Goal: Task Accomplishment & Management: Manage account settings

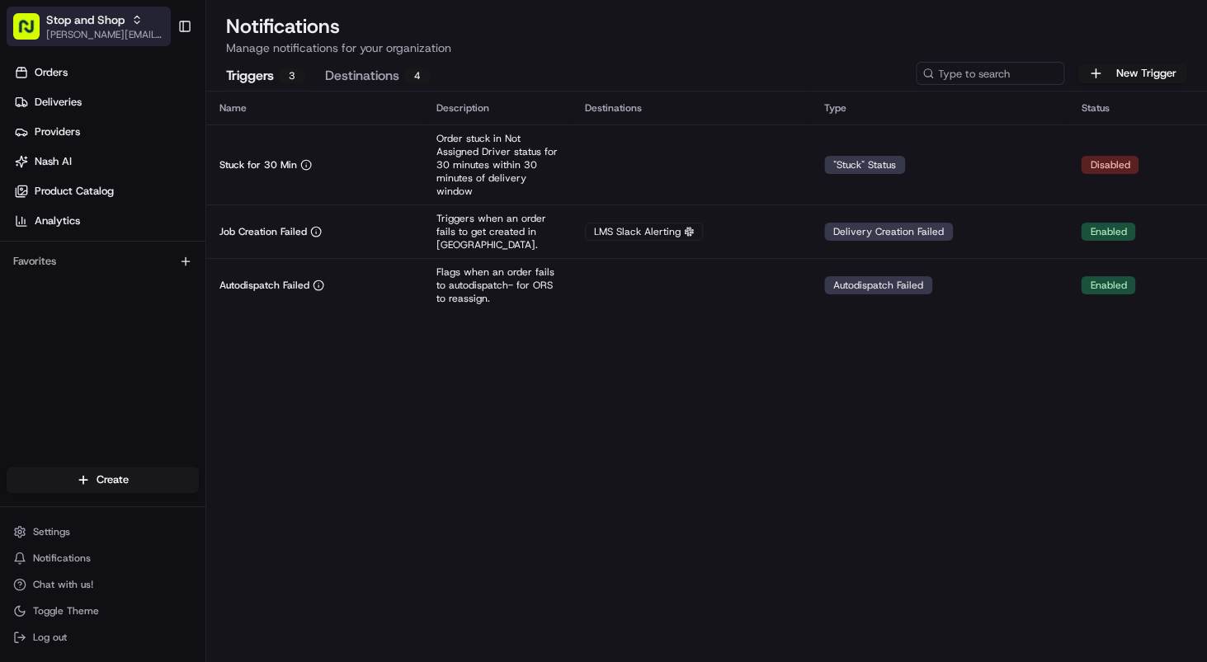
click at [97, 37] on span "[PERSON_NAME][EMAIL_ADDRESS][DOMAIN_NAME]" at bounding box center [105, 34] width 118 height 13
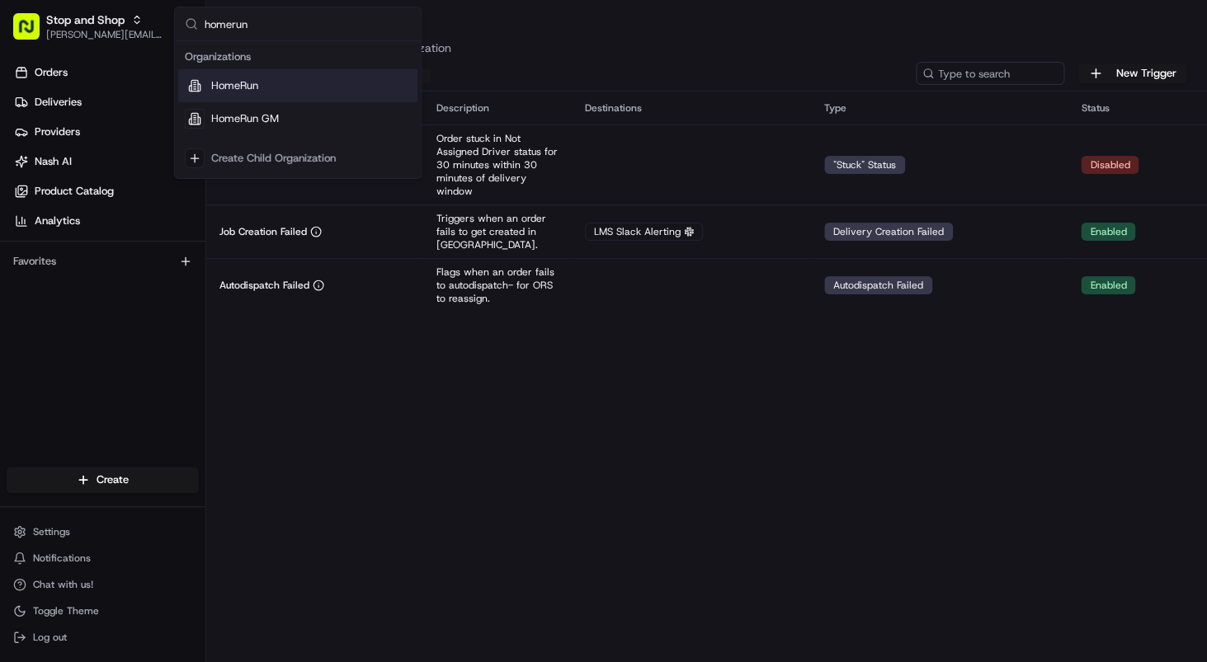
type input "homerun"
click at [205, 92] on div "Suggestions" at bounding box center [195, 86] width 20 height 20
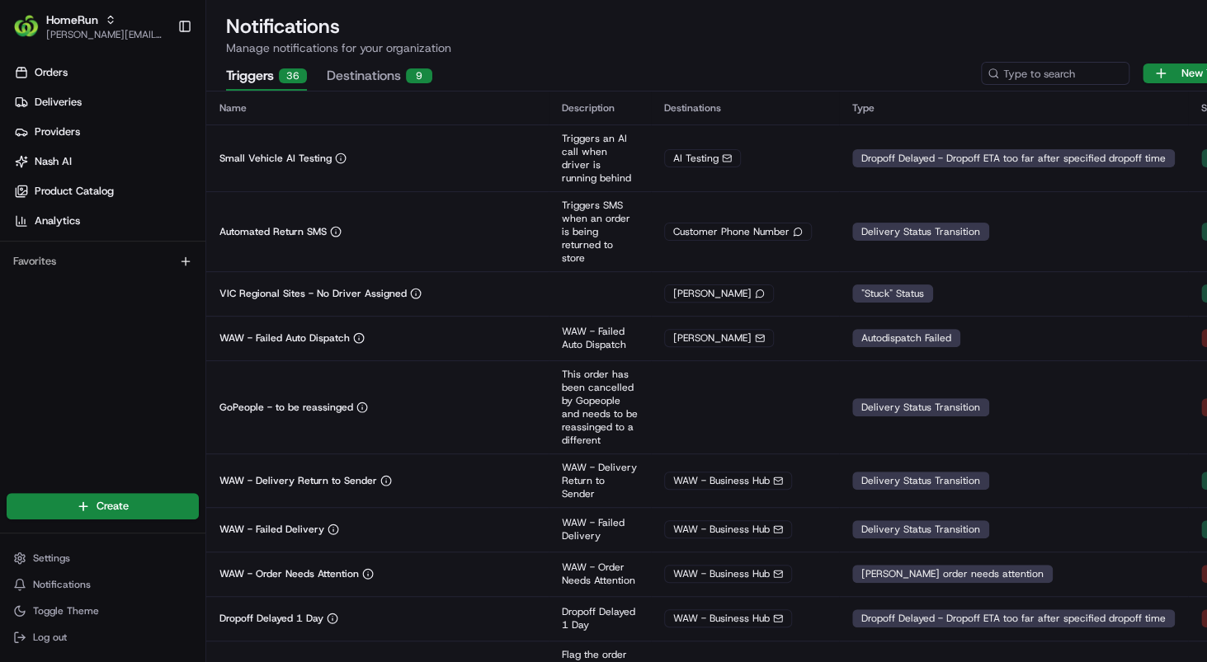
drag, startPoint x: 103, startPoint y: 367, endPoint x: 111, endPoint y: 328, distance: 39.6
click at [109, 346] on div "Orders Deliveries Providers [PERSON_NAME] Product Catalog Analytics Favorites" at bounding box center [102, 265] width 205 height 424
click at [111, 326] on div "Orders Deliveries Providers [PERSON_NAME] Product Catalog Analytics Favorites" at bounding box center [102, 265] width 205 height 424
click at [70, 580] on span "Notifications" at bounding box center [62, 584] width 58 height 13
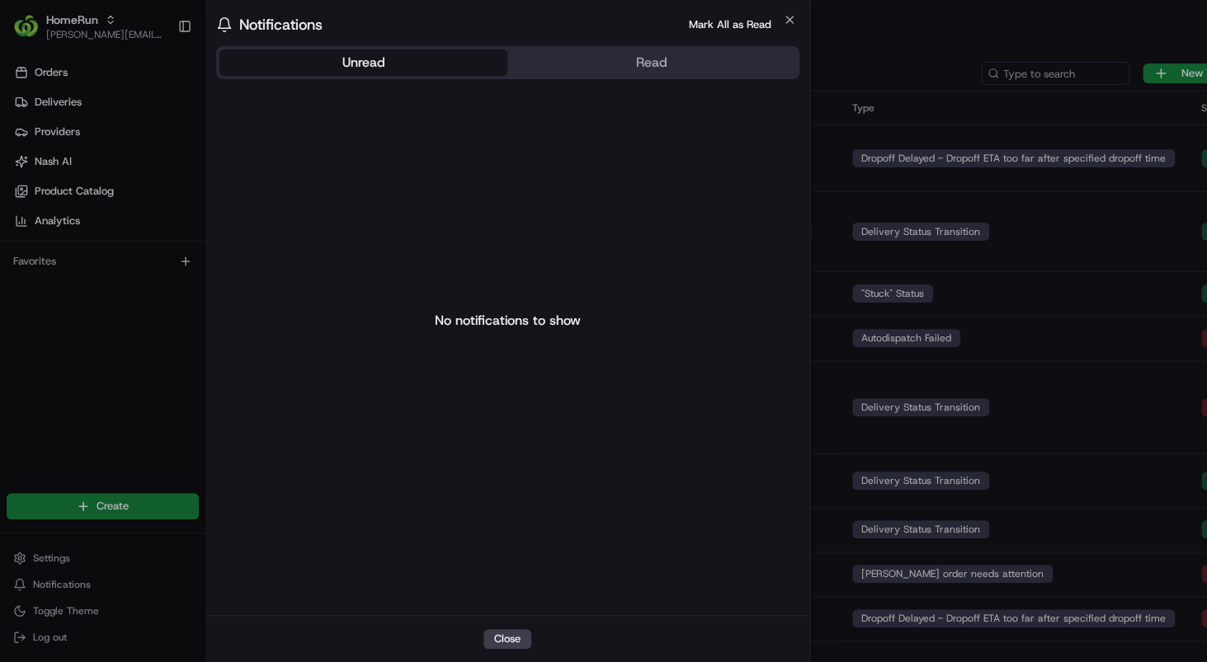
click at [61, 440] on body "HomeRun [PERSON_NAME][EMAIL_ADDRESS][DOMAIN_NAME] Toggle Sidebar Orders Deliver…" at bounding box center [603, 331] width 1207 height 662
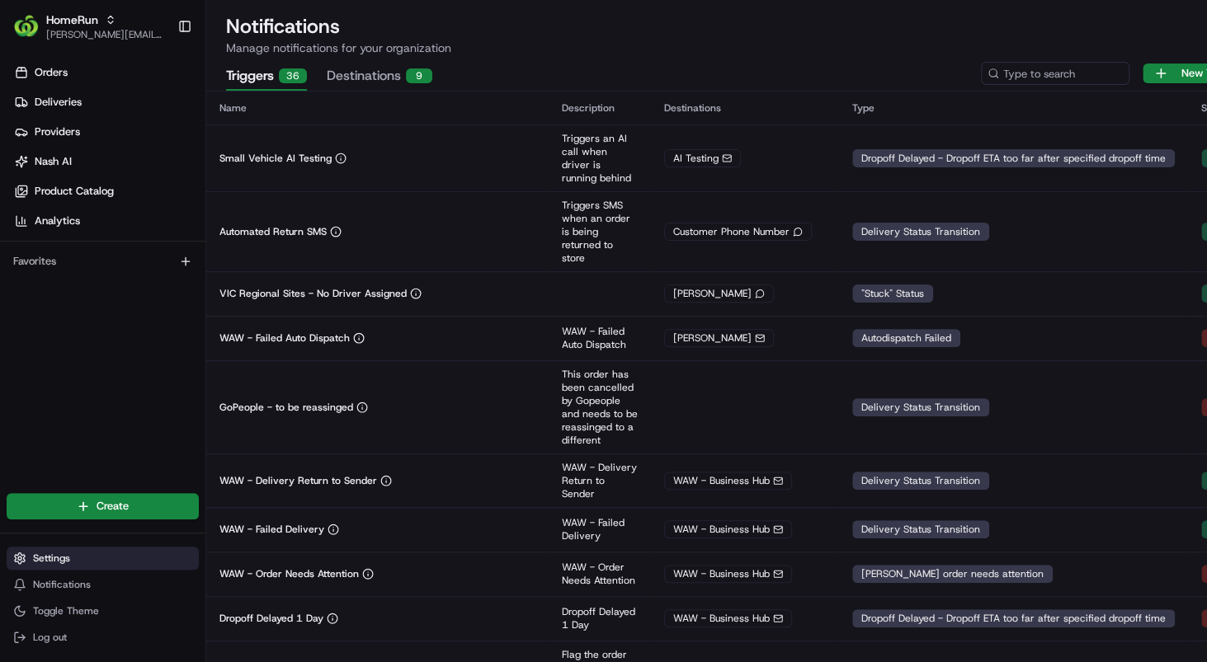
click at [64, 566] on button "Settings" at bounding box center [103, 558] width 192 height 23
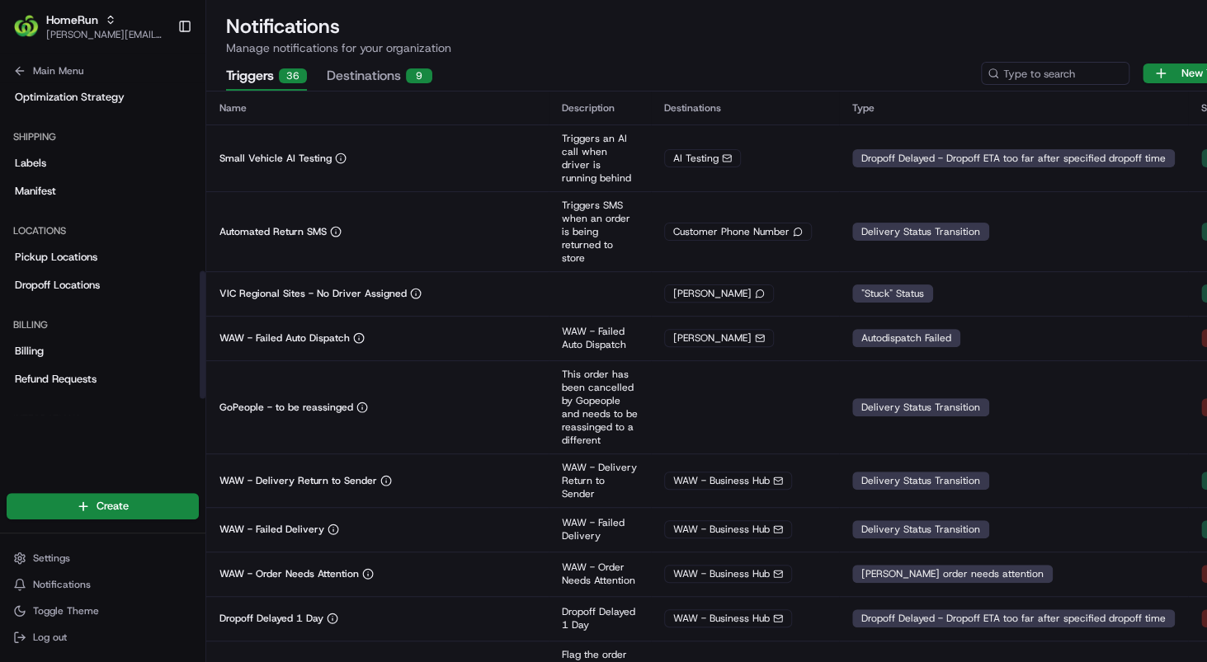
scroll to position [532, 0]
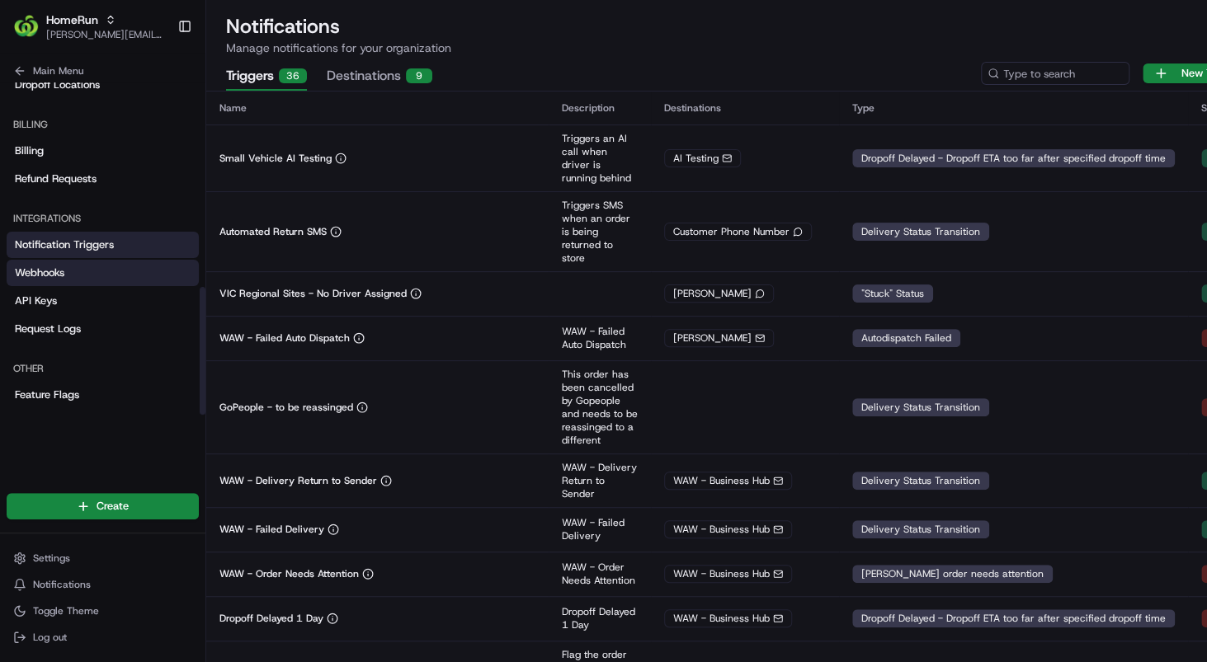
click at [97, 281] on link "Webhooks" at bounding box center [103, 273] width 192 height 26
